Goal: Transaction & Acquisition: Book appointment/travel/reservation

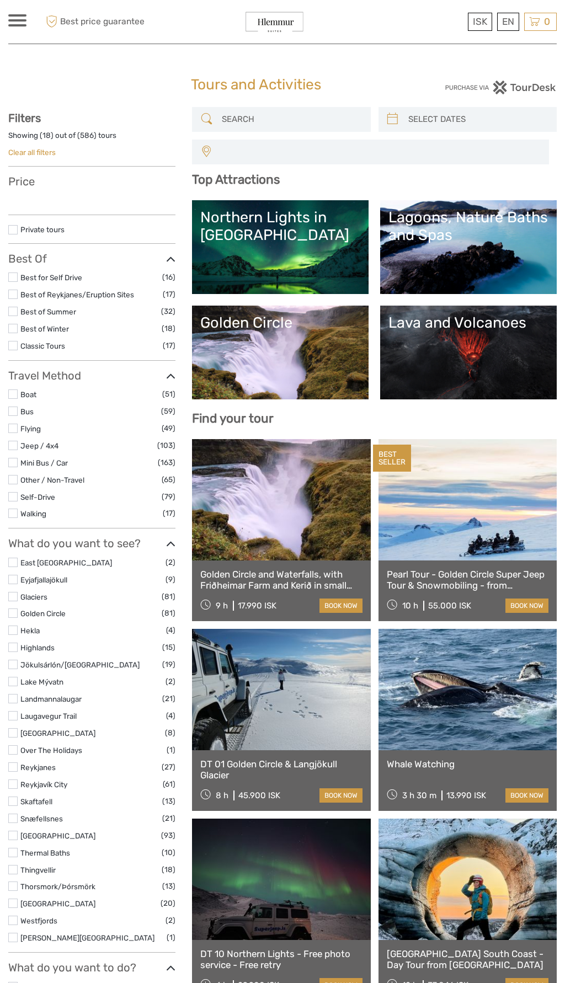
select select
click at [233, 122] on input "search" at bounding box center [290, 119] width 147 height 19
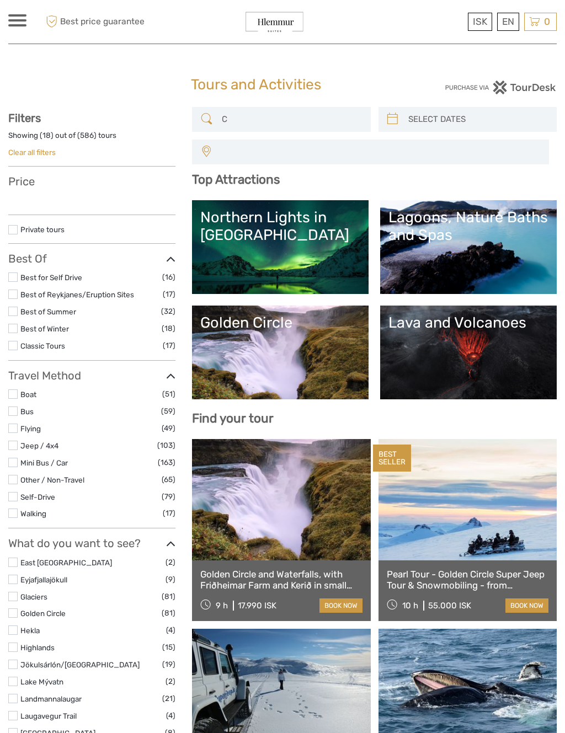
type input "Ca"
select select
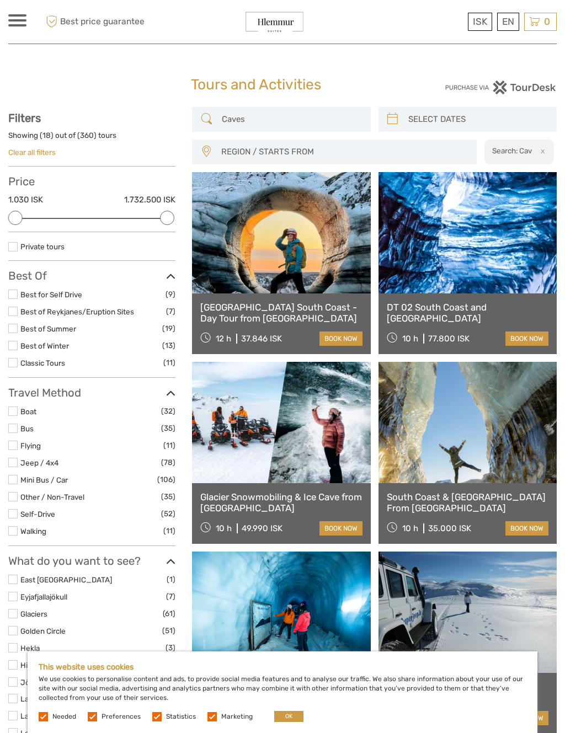
scroll to position [62, 0]
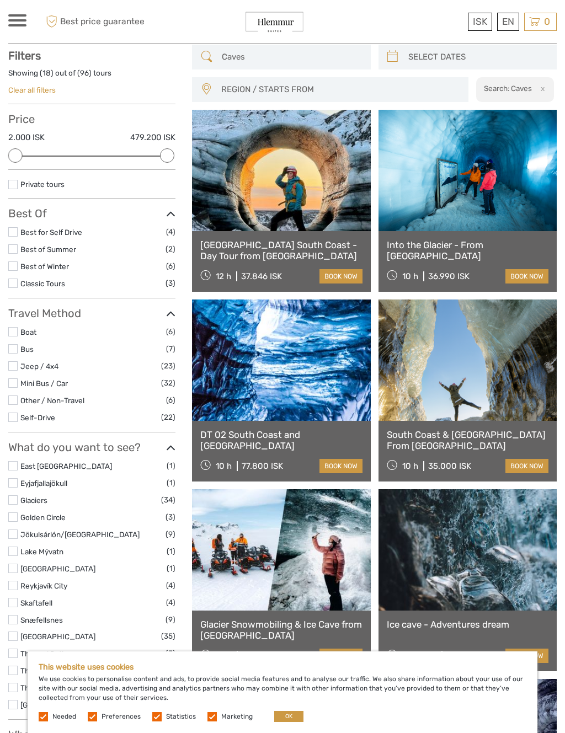
type input "Caves"
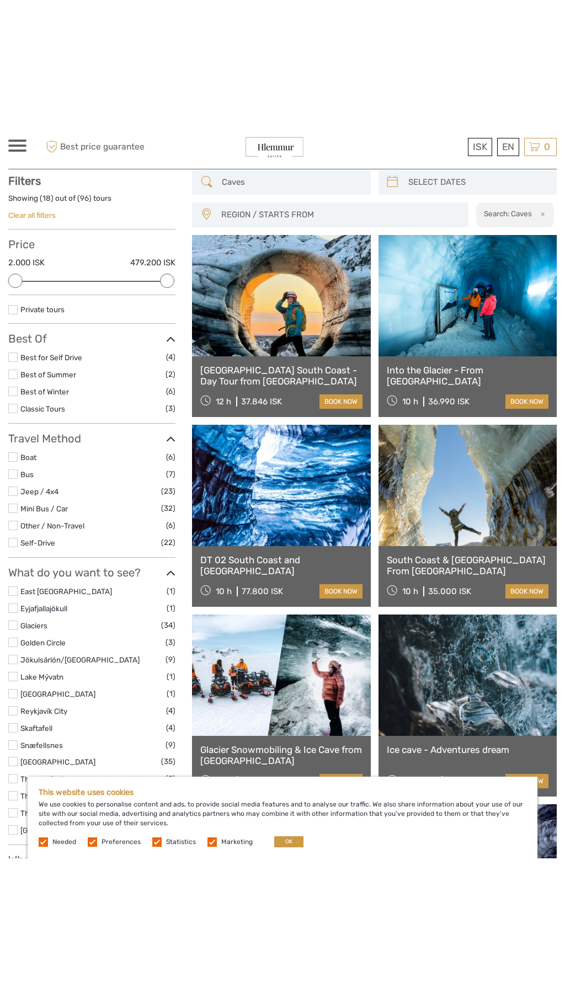
scroll to position [114, 0]
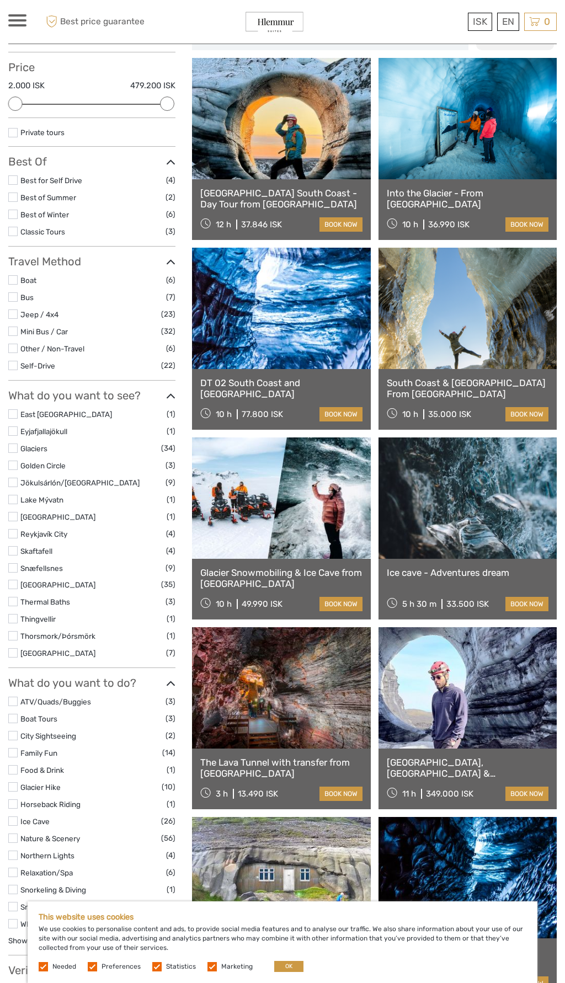
click at [241, 437] on link at bounding box center [281, 497] width 178 height 121
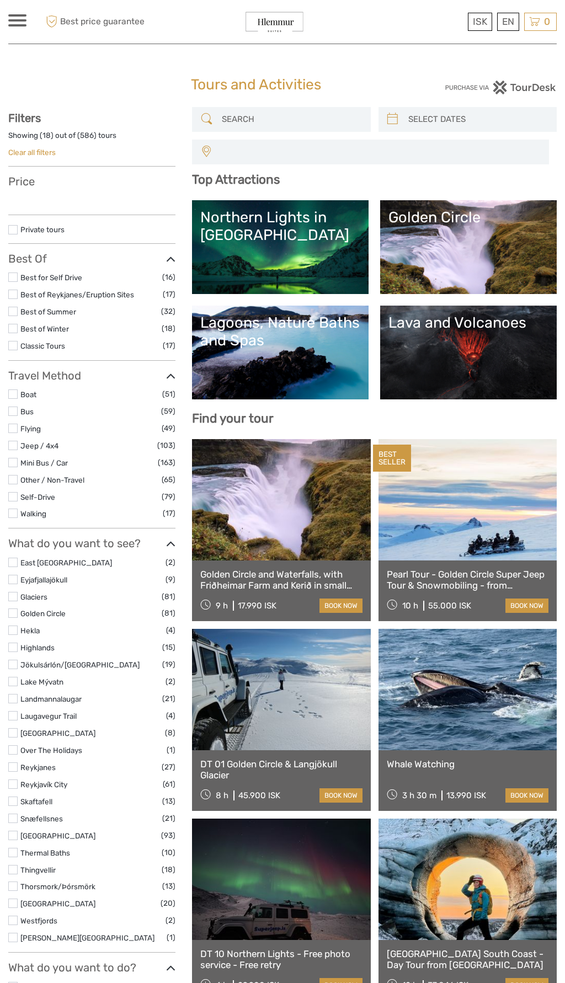
select select
